Goal: Task Accomplishment & Management: Complete application form

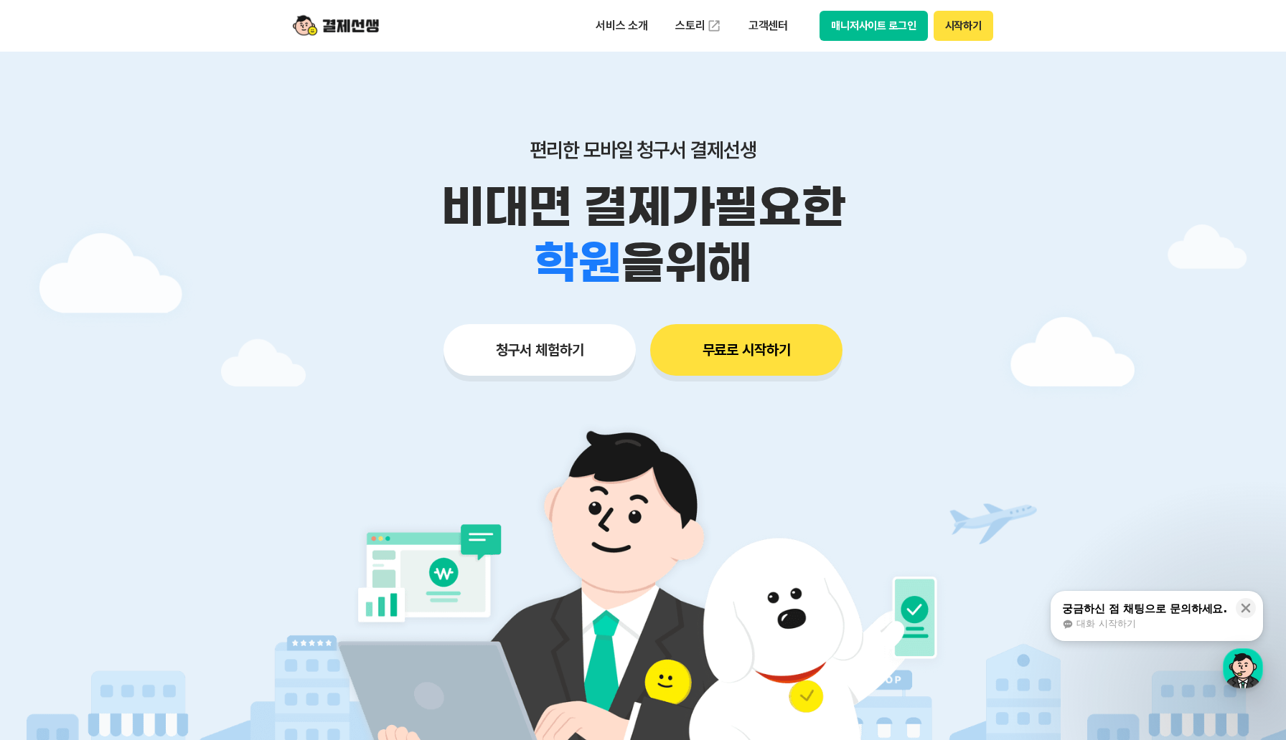
click at [684, 341] on button "무료로 시작하기" at bounding box center [746, 350] width 192 height 52
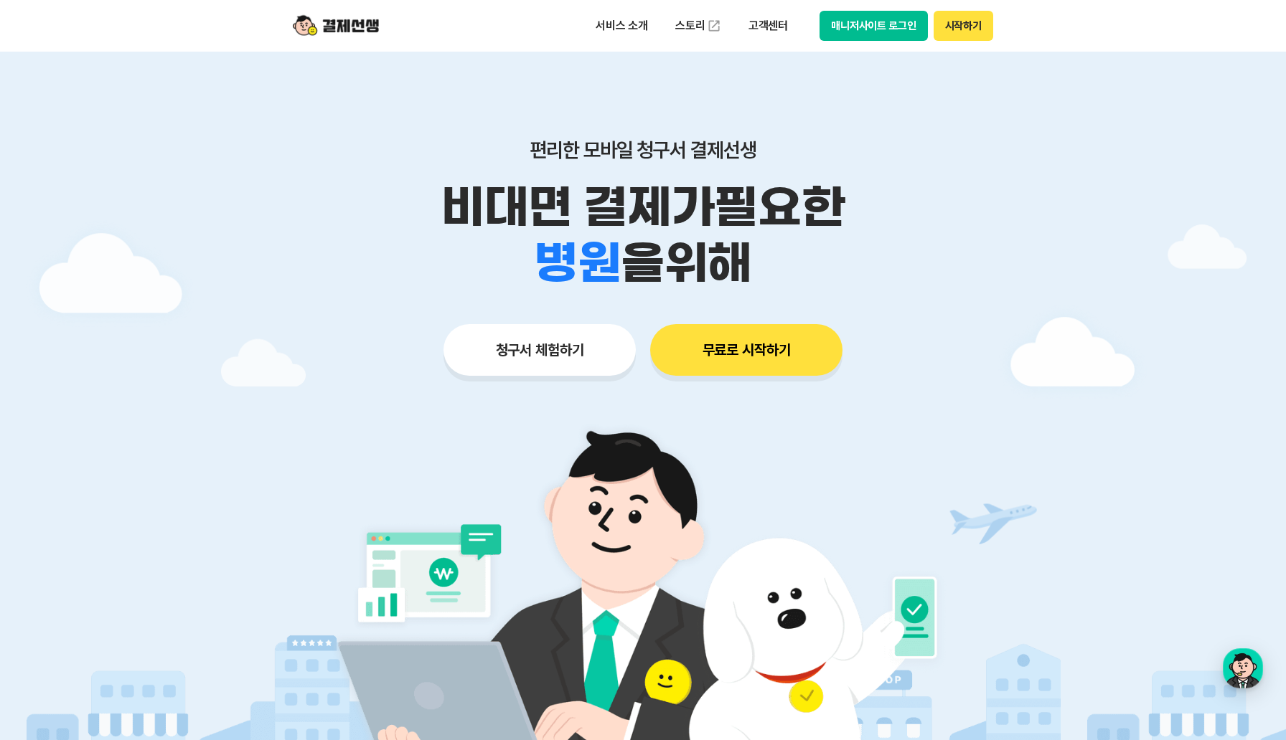
click at [535, 359] on button "청구서 체험하기" at bounding box center [539, 350] width 192 height 52
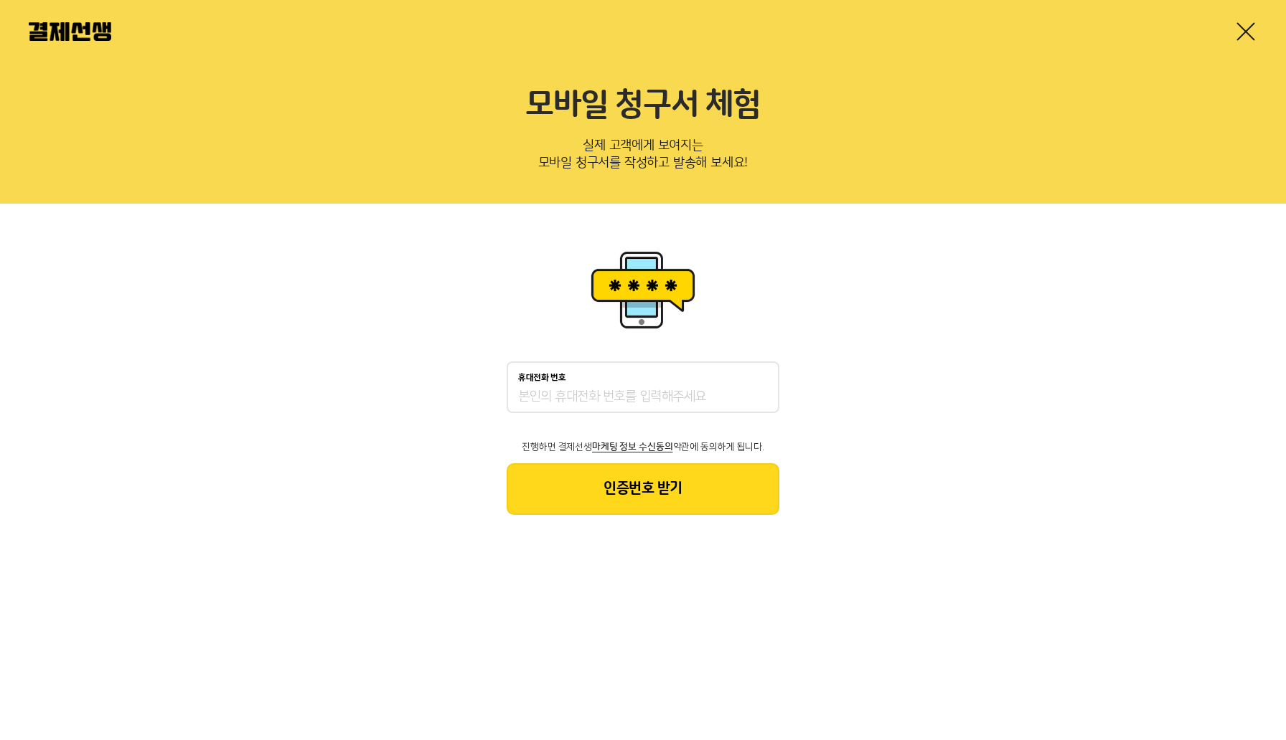
click at [618, 410] on div "휴대전화 번호" at bounding box center [642, 388] width 273 height 52
click at [617, 392] on input "휴대전화 번호" at bounding box center [643, 397] width 250 height 17
type input "01035780514"
click at [583, 522] on div "휴대전화 번호 01035780514 진행하면 결제선생 마케팅 정보 수신동의 약관에 동의하게 됩니다. 인증번호 받기" at bounding box center [643, 381] width 1286 height 354
click at [583, 484] on button "인증번호 받기" at bounding box center [642, 489] width 273 height 52
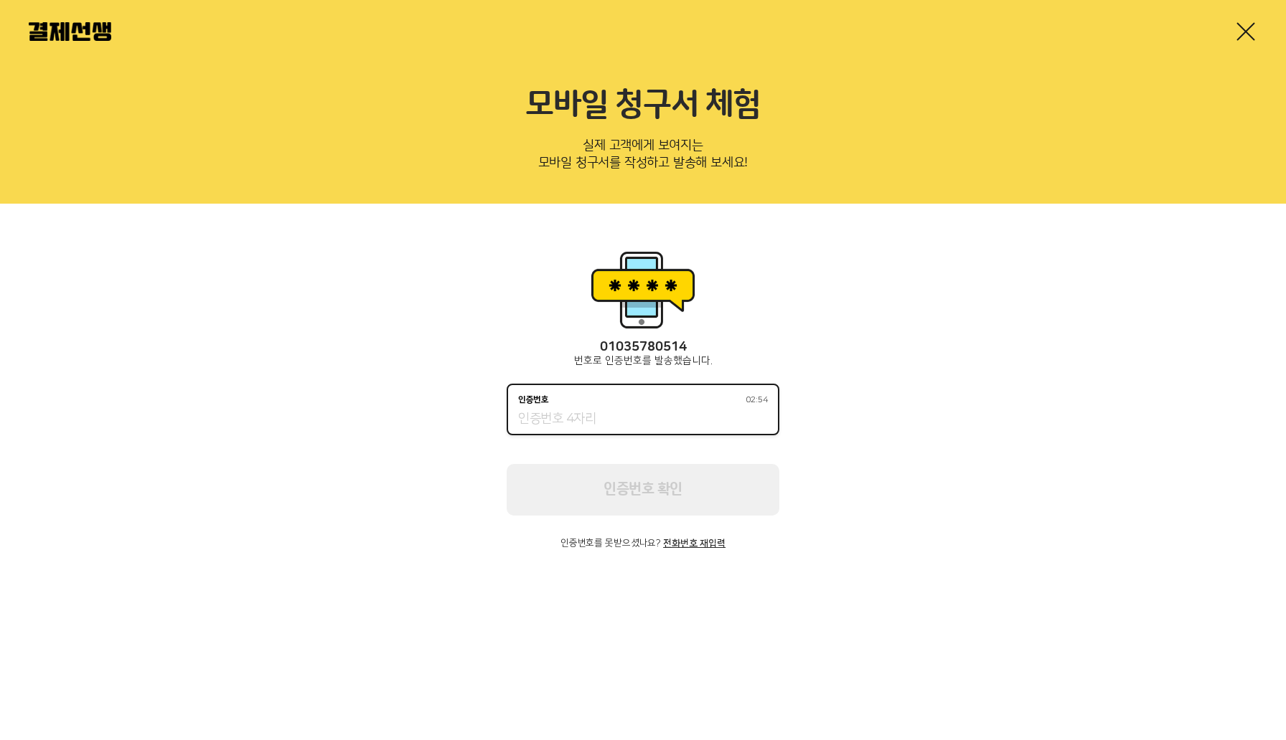
click at [553, 414] on input "인증번호 02:54" at bounding box center [643, 419] width 250 height 17
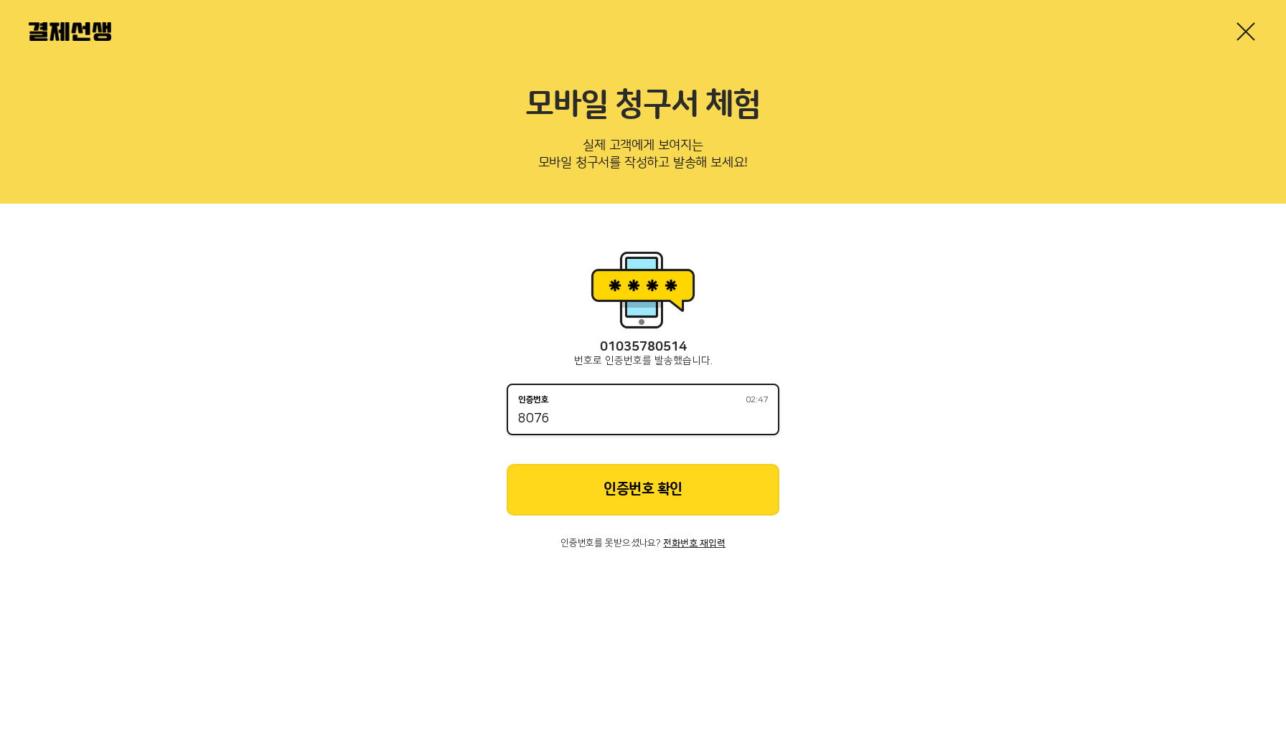
type input "8076"
click at [563, 491] on button "인증번호 확인" at bounding box center [642, 490] width 273 height 52
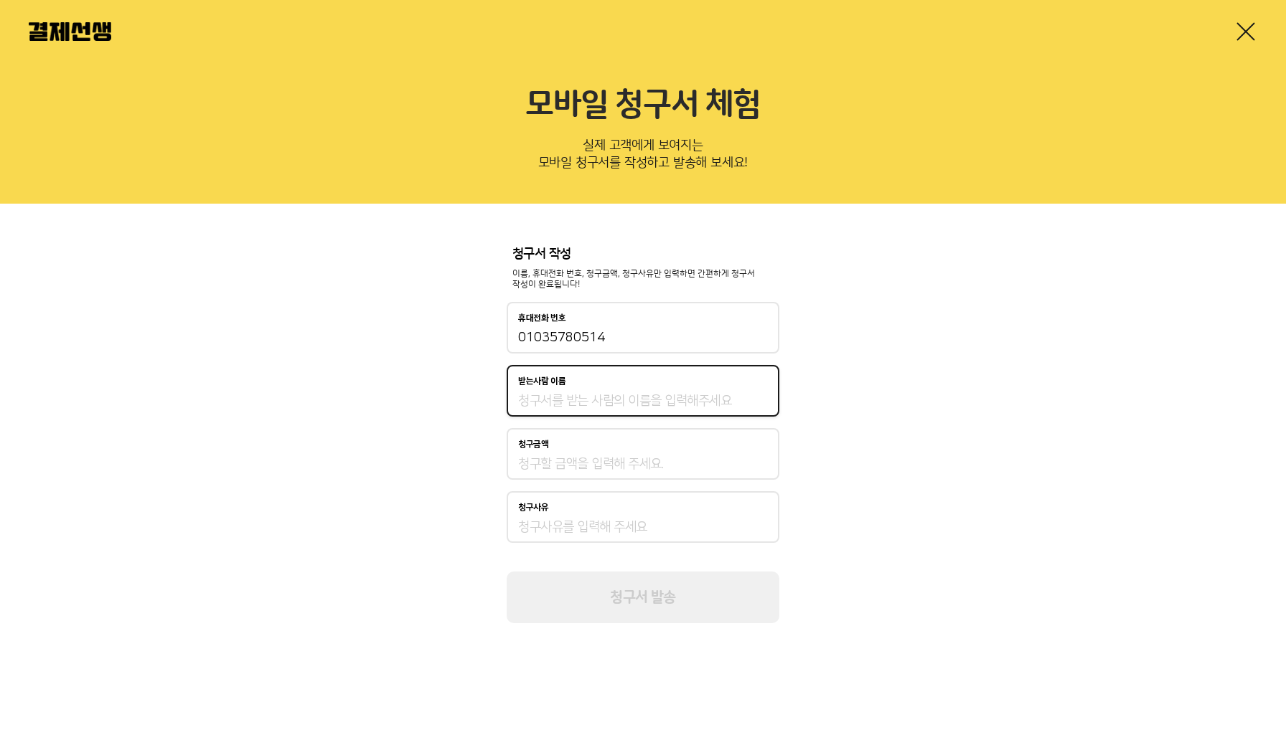
click at [606, 402] on input "받는사람 이름" at bounding box center [643, 400] width 250 height 17
type input "(주) 강남대성두각학원"
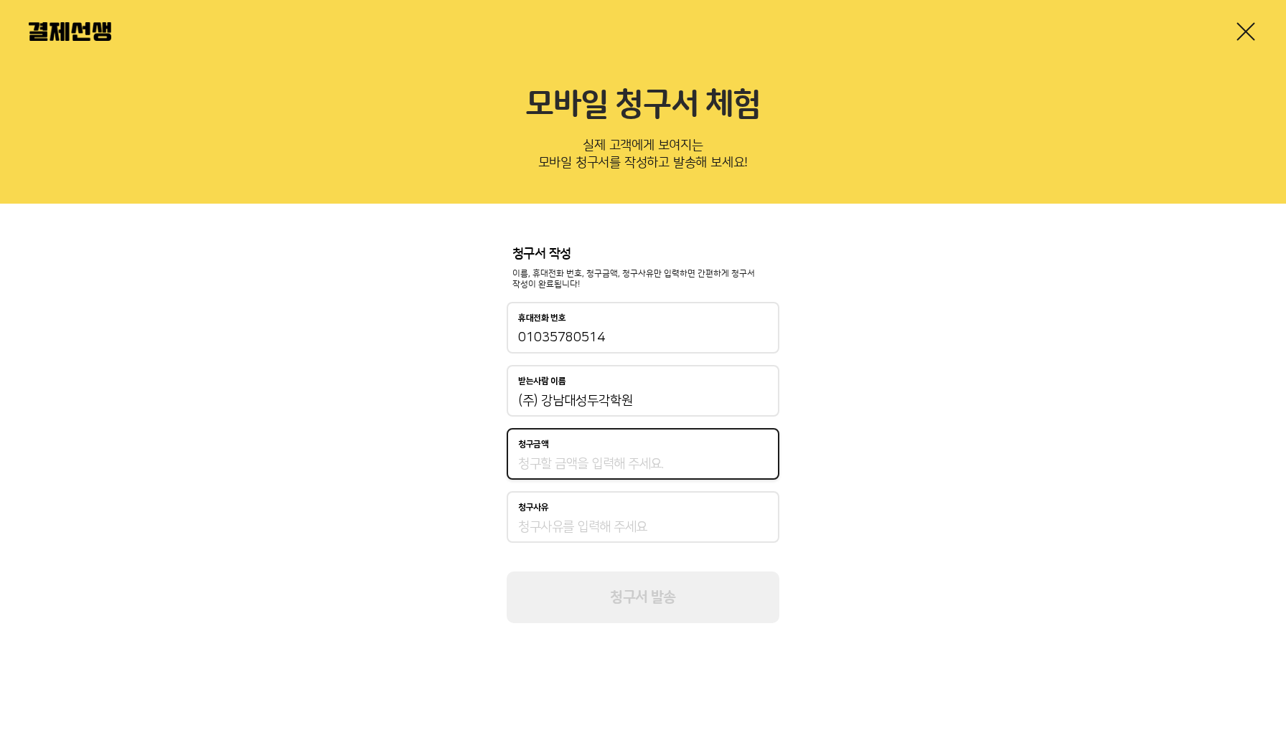
click at [570, 458] on input "청구금액" at bounding box center [643, 464] width 250 height 17
type input "19,236,300"
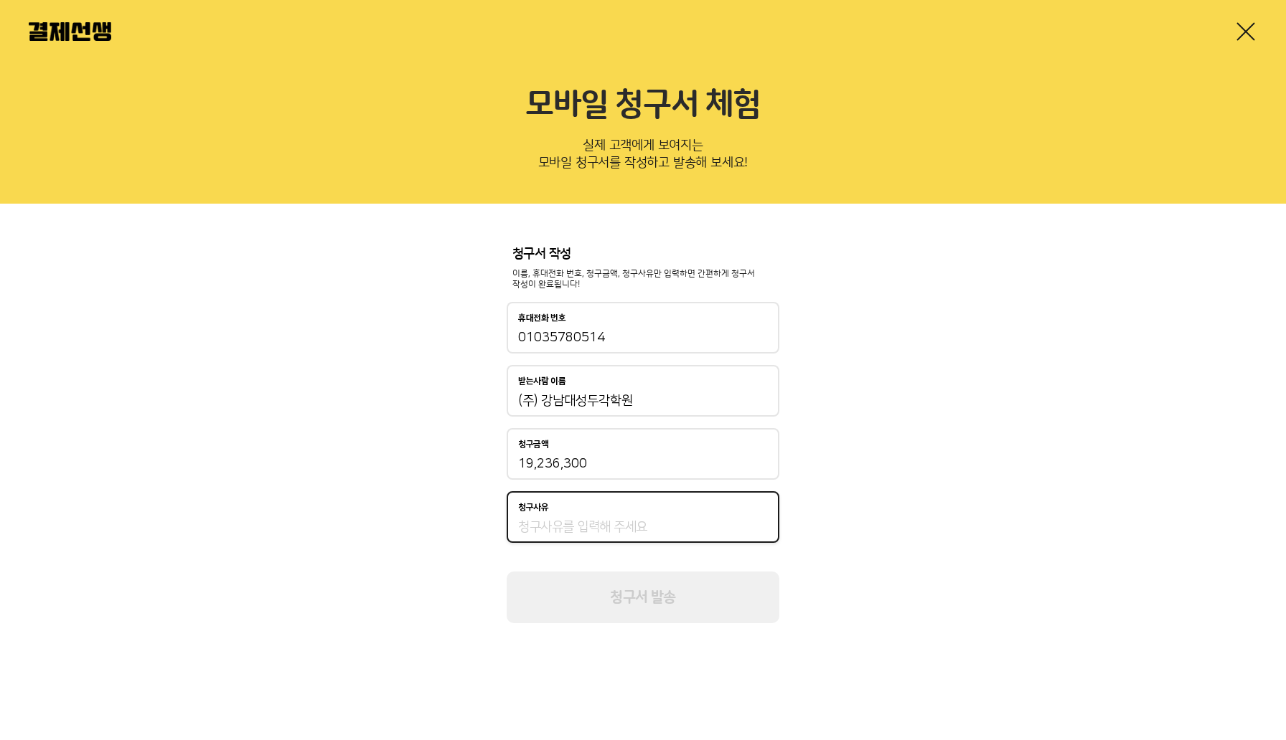
click at [580, 519] on input "청구사유" at bounding box center [643, 527] width 250 height 17
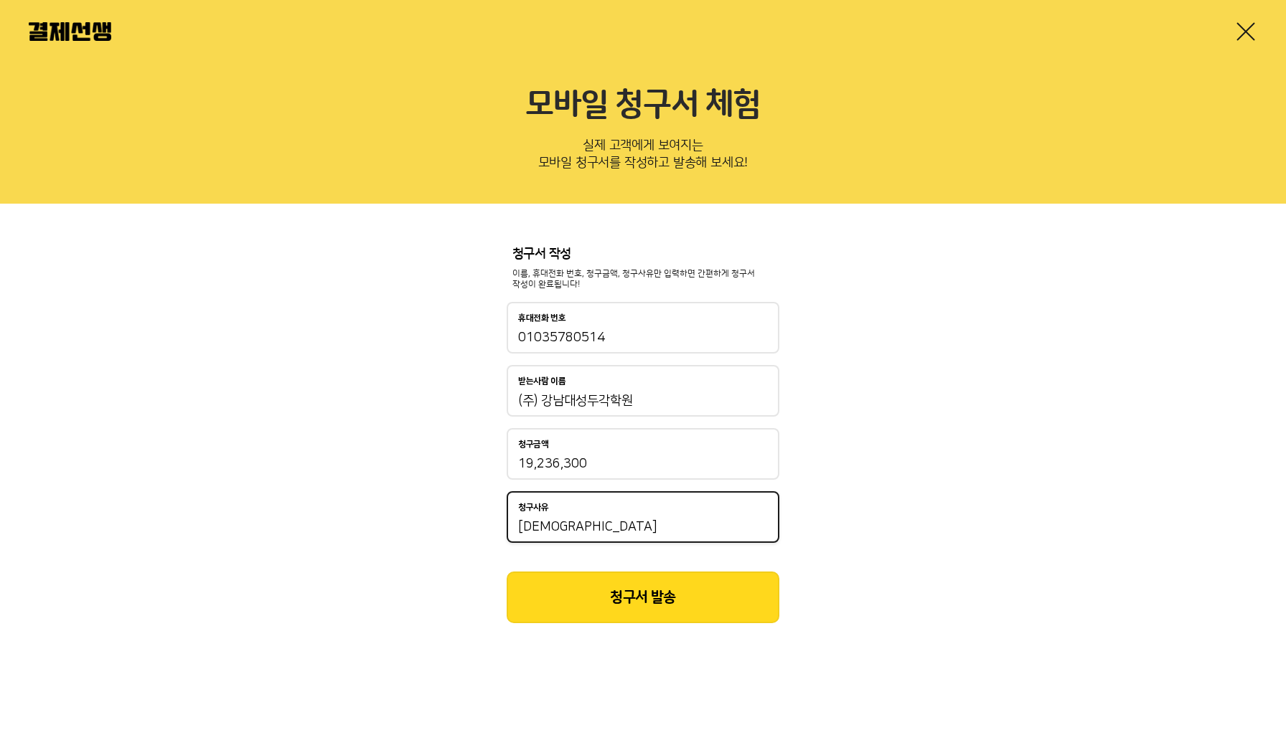
type input "교"
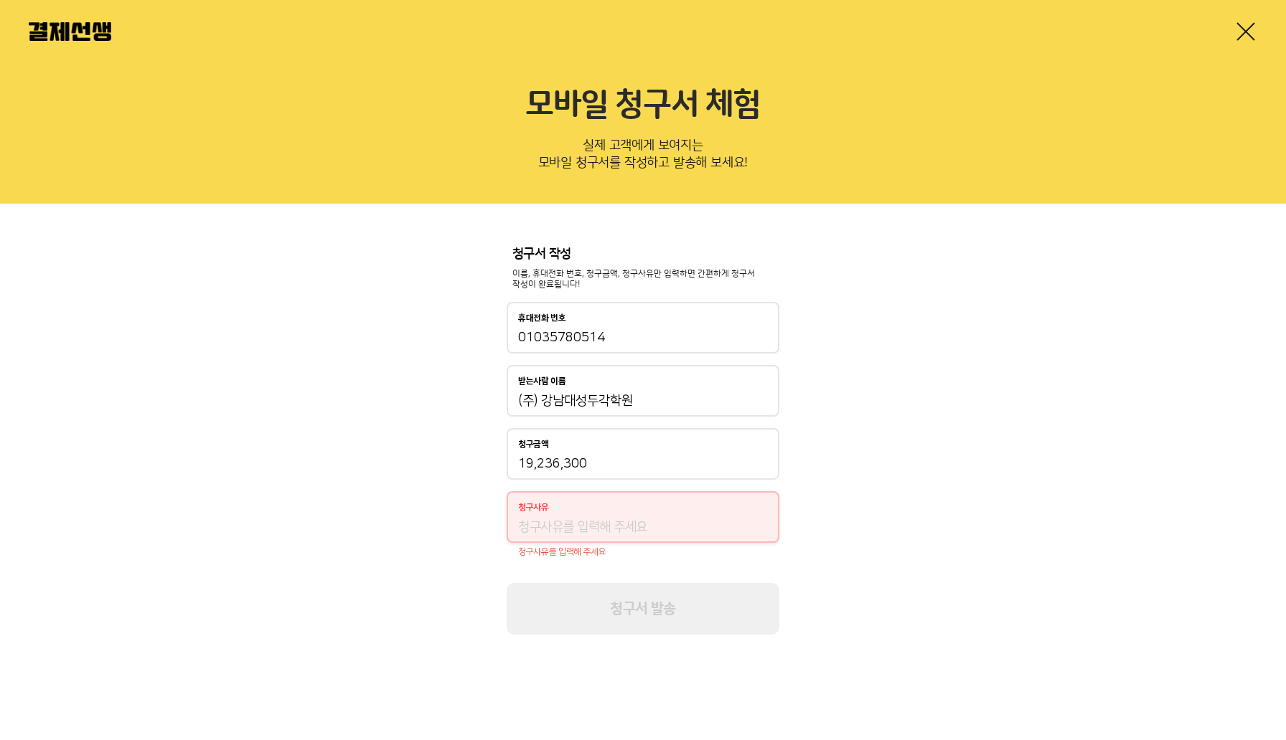
click at [636, 451] on div "청구금액 19,236,300" at bounding box center [642, 454] width 273 height 52
click at [631, 458] on input "19,236,300" at bounding box center [643, 464] width 250 height 17
click at [540, 461] on input "192,363,000" at bounding box center [643, 464] width 250 height 17
type input "131,363,000"
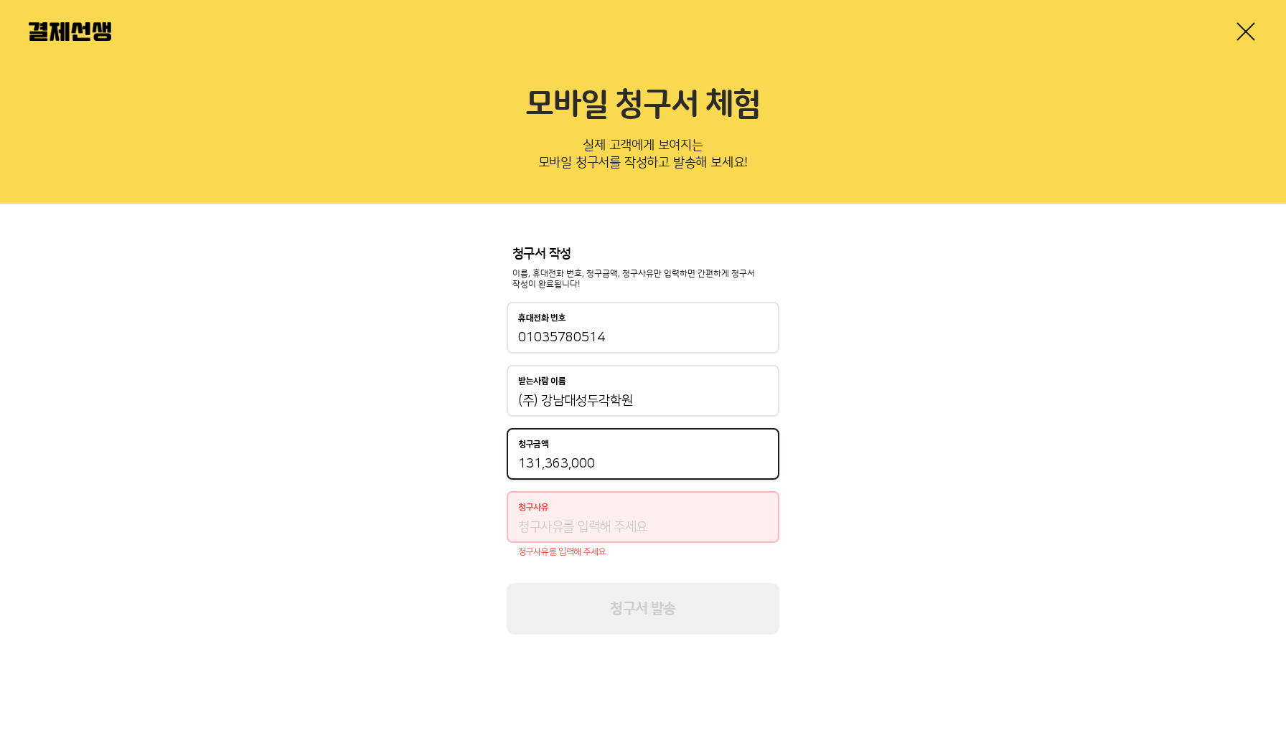
click at [542, 522] on input "청구사유" at bounding box center [643, 527] width 250 height 17
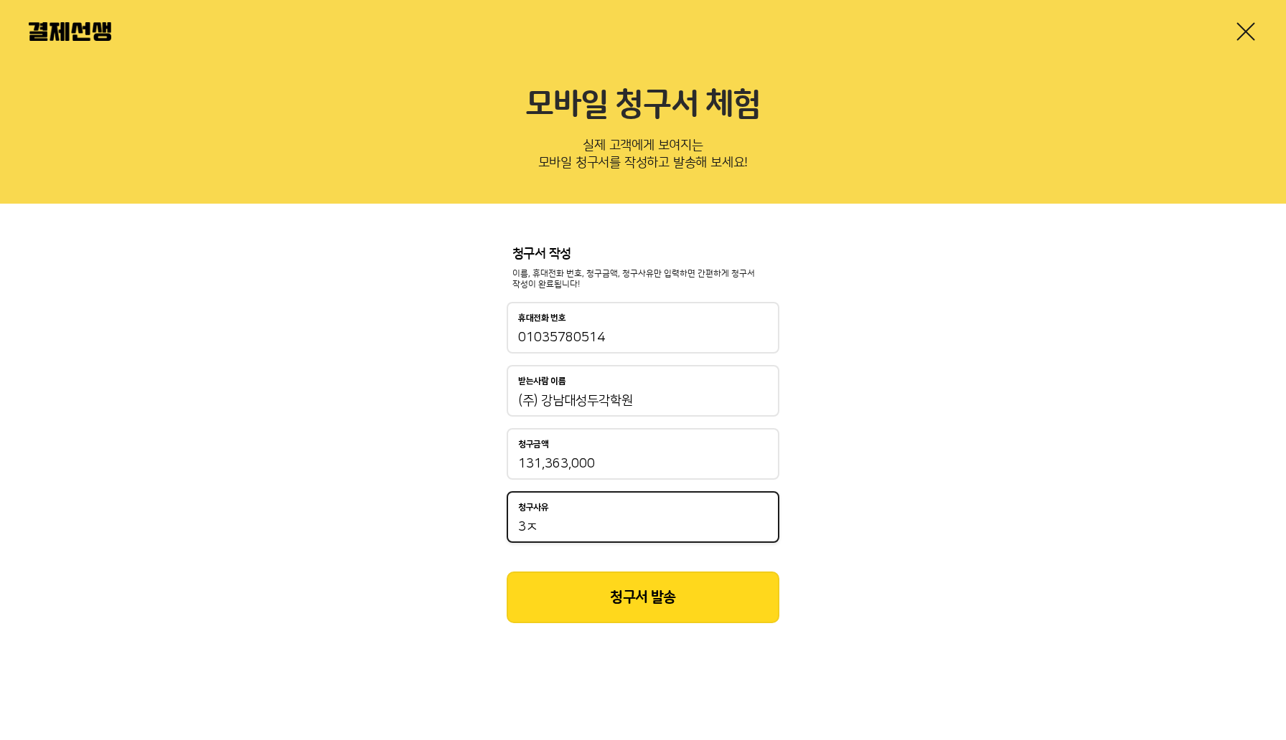
type input "3ㅈ"
click at [562, 520] on input "3ㅈ" at bounding box center [643, 527] width 250 height 17
type input "3분기 1차 교재/자료 금액 일괄 청구"
click at [605, 591] on button "청구서 발송" at bounding box center [642, 598] width 273 height 52
